Goal: Check status: Check status

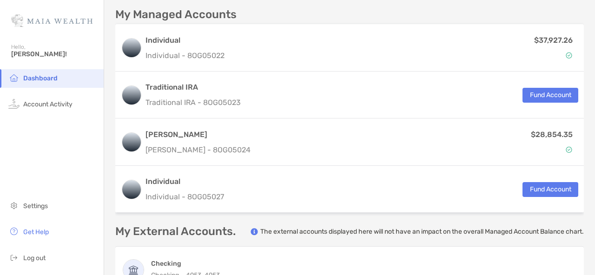
scroll to position [240, 0]
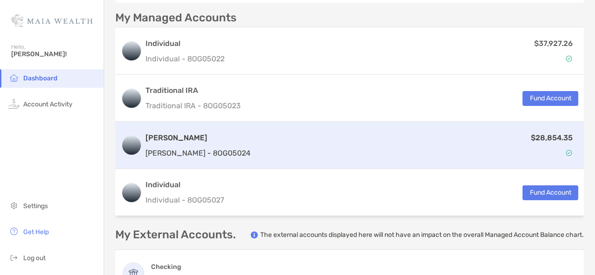
click at [169, 147] on p "[PERSON_NAME] - 8OG05024" at bounding box center [198, 153] width 105 height 12
click at [156, 137] on h3 "[PERSON_NAME]" at bounding box center [198, 138] width 105 height 11
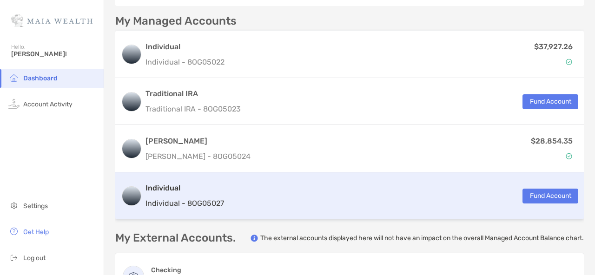
scroll to position [270, 0]
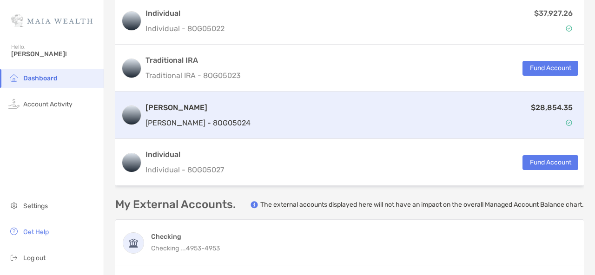
click at [172, 110] on h3 "[PERSON_NAME]" at bounding box center [198, 107] width 105 height 11
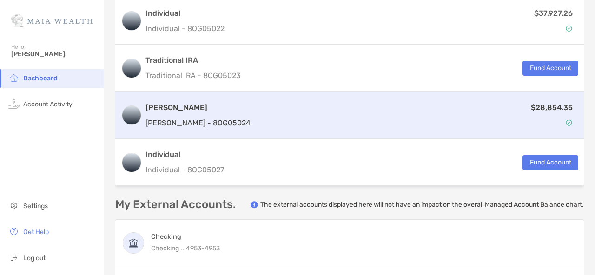
click at [549, 106] on p "$28,854.35" at bounding box center [552, 108] width 42 height 12
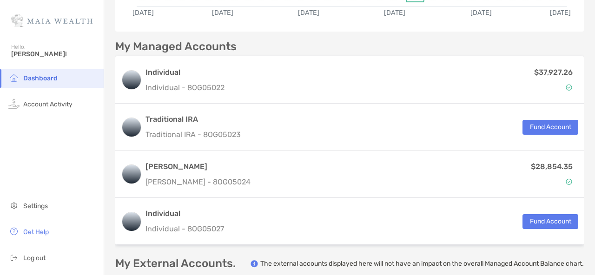
scroll to position [212, 0]
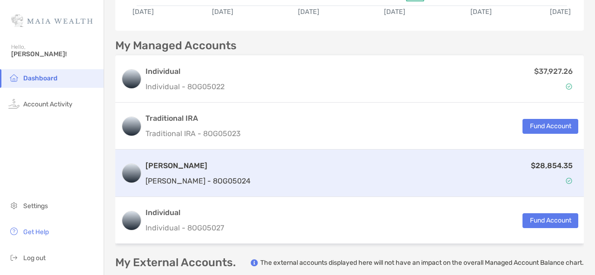
click at [157, 166] on h3 "[PERSON_NAME]" at bounding box center [198, 166] width 105 height 11
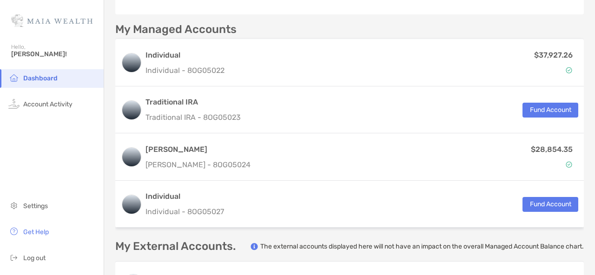
scroll to position [235, 0]
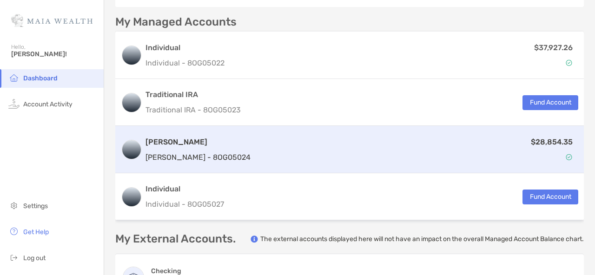
click at [169, 142] on h3 "[PERSON_NAME]" at bounding box center [198, 142] width 105 height 11
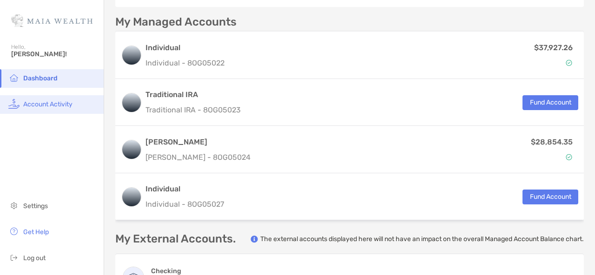
click at [67, 107] on span "Account Activity" at bounding box center [47, 104] width 49 height 8
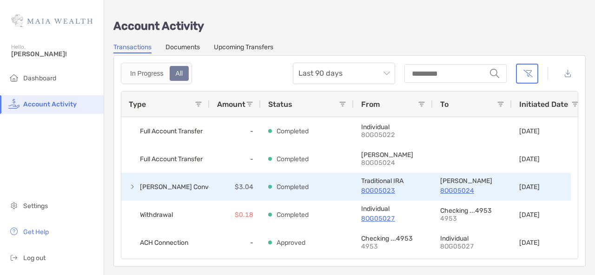
click at [134, 186] on span at bounding box center [132, 186] width 7 height 7
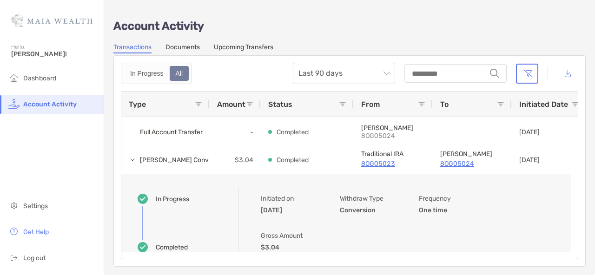
scroll to position [16, 0]
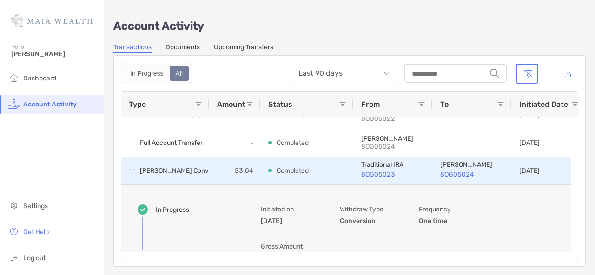
click at [132, 170] on span at bounding box center [132, 170] width 7 height 7
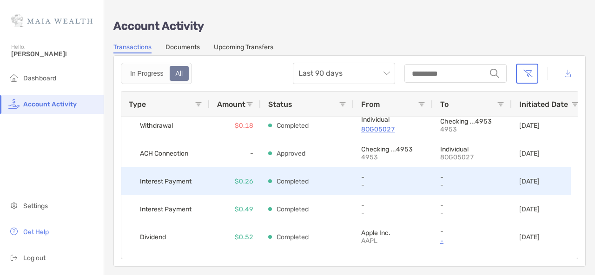
scroll to position [96, 0]
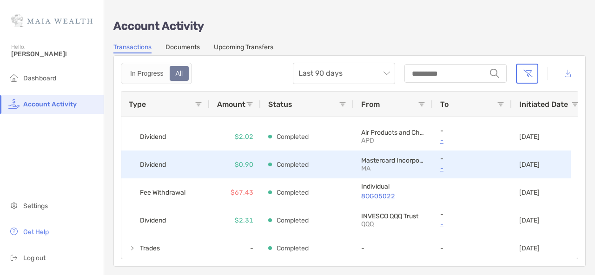
click at [132, 170] on div "Dividend" at bounding box center [165, 165] width 88 height 28
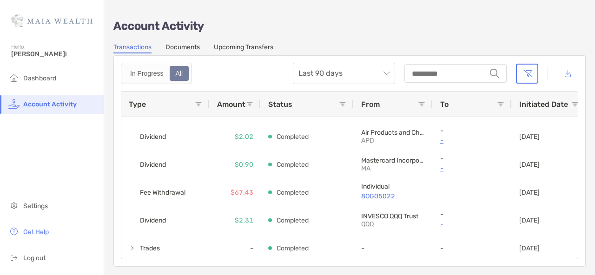
click at [187, 46] on link "Documents" at bounding box center [183, 48] width 34 height 10
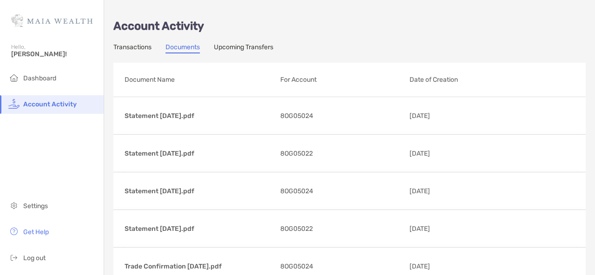
click at [129, 49] on link "Transactions" at bounding box center [133, 48] width 38 height 10
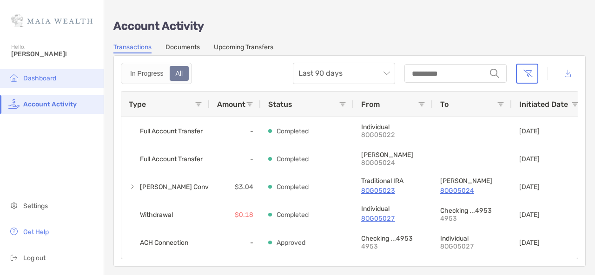
click at [51, 75] on span "Dashboard" at bounding box center [39, 78] width 33 height 8
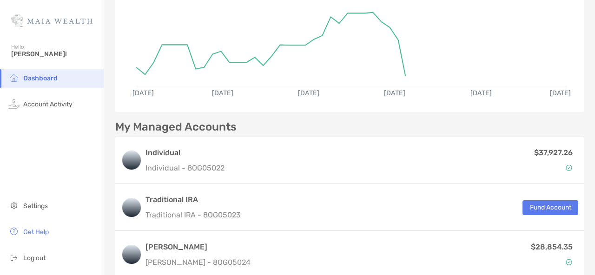
scroll to position [133, 0]
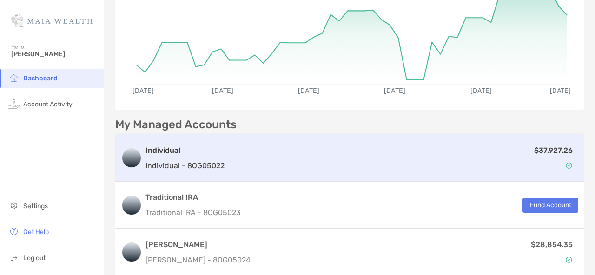
click at [189, 162] on p "Individual - 8OG05022" at bounding box center [185, 166] width 79 height 12
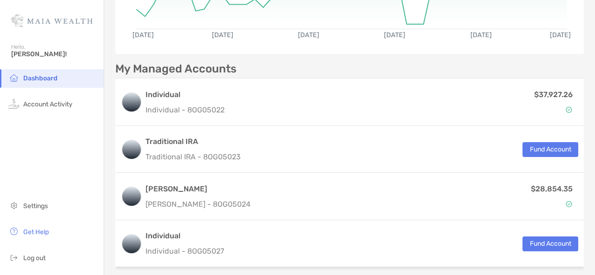
scroll to position [197, 0]
